Goal: Information Seeking & Learning: Learn about a topic

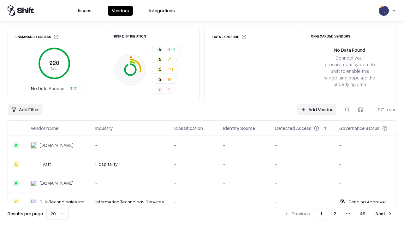
click at [202, 114] on div "Add Filter Add Vendor 971 items" at bounding box center [202, 109] width 389 height 11
click at [25, 110] on html "Issues Vendors Integrations Unmanaged Access 920 Total No Data Access 920 Risk …" at bounding box center [202, 113] width 404 height 227
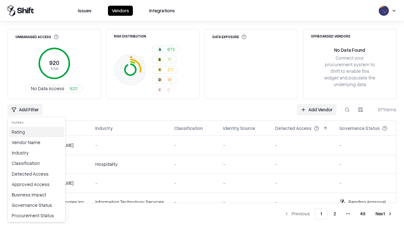
click at [37, 132] on div "Rating" at bounding box center [36, 132] width 55 height 10
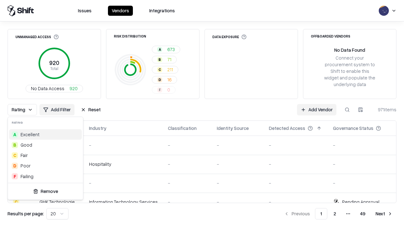
click at [202, 114] on html "Issues Vendors Integrations Unmanaged Access 920 Total No Data Access 920 Risk …" at bounding box center [202, 113] width 404 height 227
click at [202, 114] on div "Rating Add Filter Reset Add Vendor 971 items" at bounding box center [202, 109] width 389 height 11
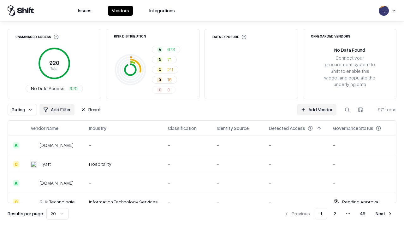
click at [91, 110] on button "Reset" at bounding box center [90, 109] width 27 height 11
click at [202, 114] on div "Add Filter Add Vendor 971 items" at bounding box center [202, 109] width 389 height 11
click at [25, 110] on html "Issues Vendors Integrations Unmanaged Access 920 Total No Data Access 920 Risk …" at bounding box center [202, 113] width 404 height 227
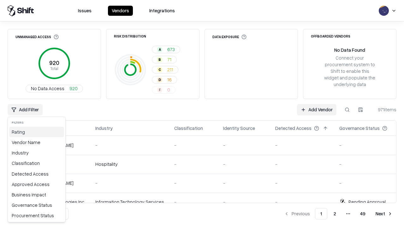
click at [37, 132] on div "Rating" at bounding box center [36, 132] width 55 height 10
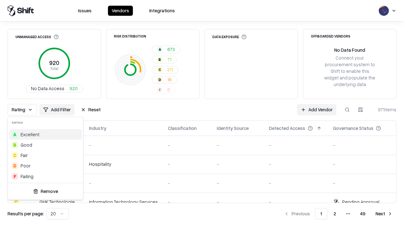
click at [45, 166] on div "D Poor" at bounding box center [45, 166] width 73 height 10
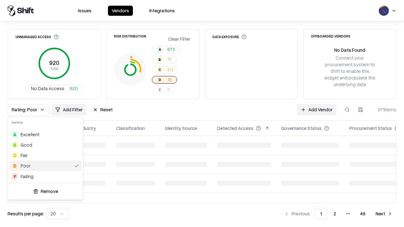
click at [202, 114] on html "Issues Vendors Integrations Unmanaged Access 920 Total No Data Access 920 Risk …" at bounding box center [202, 113] width 404 height 227
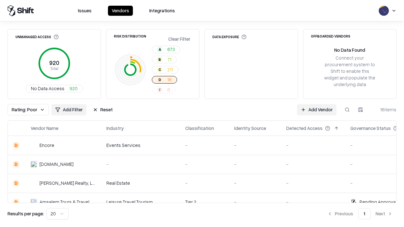
click at [202, 114] on div "Rating: Poor Add Filter Reset Add Vendor 16 items" at bounding box center [202, 109] width 389 height 11
click at [103, 110] on button "Reset" at bounding box center [102, 109] width 27 height 11
click at [202, 114] on div "Add Filter Add Vendor 16 items" at bounding box center [202, 109] width 389 height 11
click at [25, 110] on html "Issues Vendors Integrations Unmanaged Access 920 Total No Data Access 920 Risk …" at bounding box center [202, 113] width 404 height 227
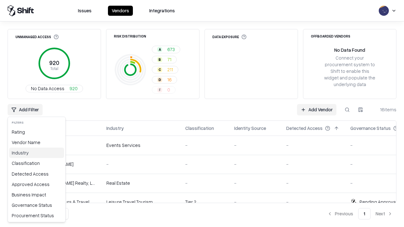
click at [37, 153] on div "Industry" at bounding box center [36, 153] width 55 height 10
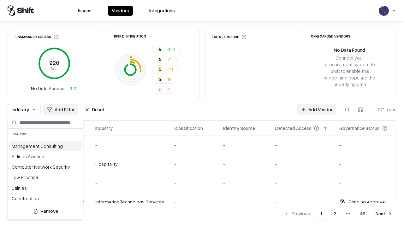
click at [202, 114] on html "Issues Vendors Integrations Unmanaged Access 920 Total No Data Access 920 Risk …" at bounding box center [202, 113] width 404 height 227
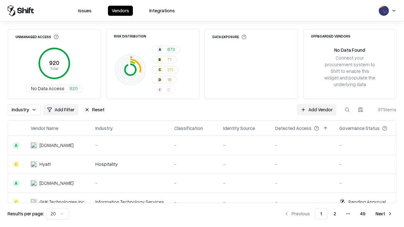
click at [94, 110] on button "Reset" at bounding box center [94, 109] width 27 height 11
